Goal: Check status: Check status

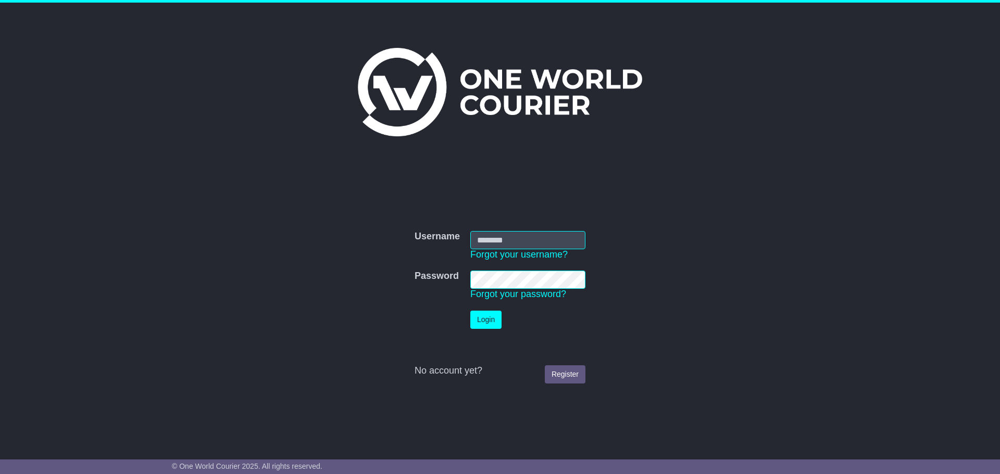
type input "**********"
click at [496, 322] on button "Login" at bounding box center [485, 320] width 31 height 18
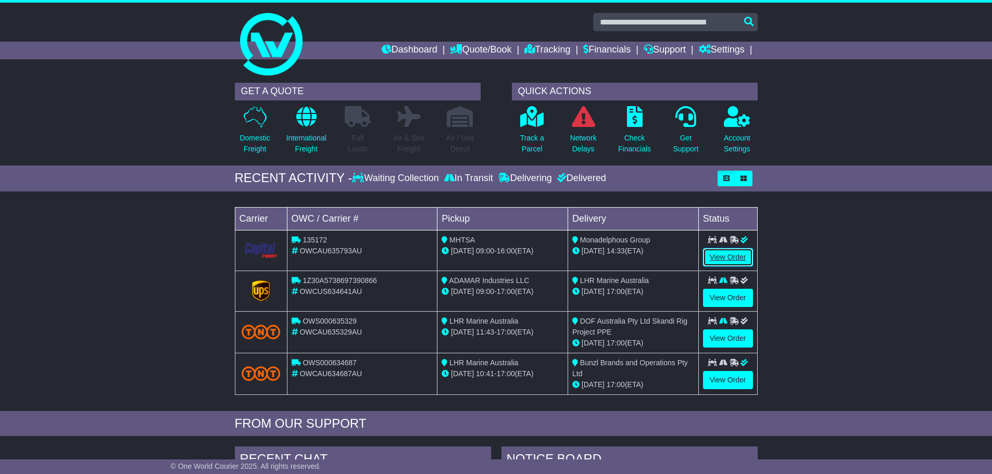
click at [725, 257] on link "View Order" at bounding box center [728, 257] width 50 height 18
